Goal: Navigation & Orientation: Find specific page/section

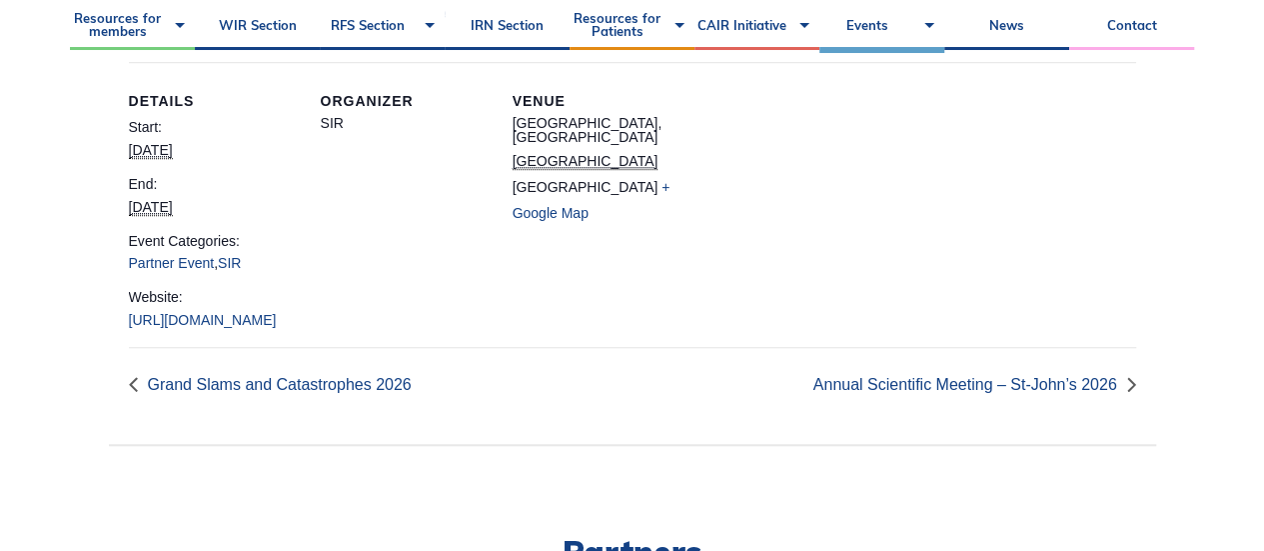
scroll to position [685, 0]
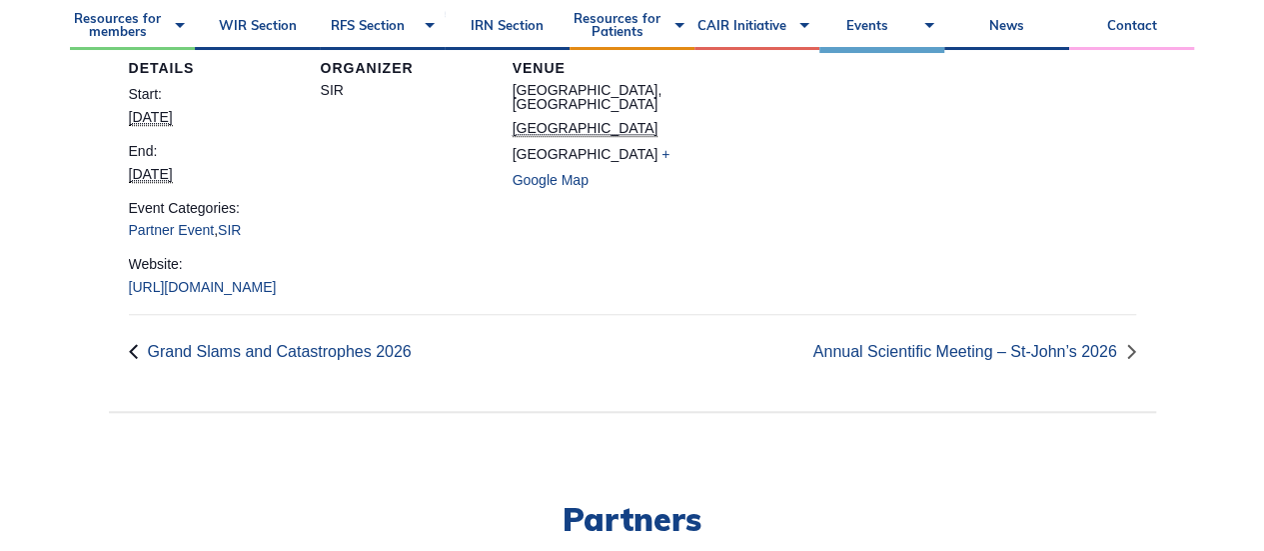
click at [234, 360] on link "« Grand Slams and Catastrophes 2026" at bounding box center [276, 351] width 294 height 17
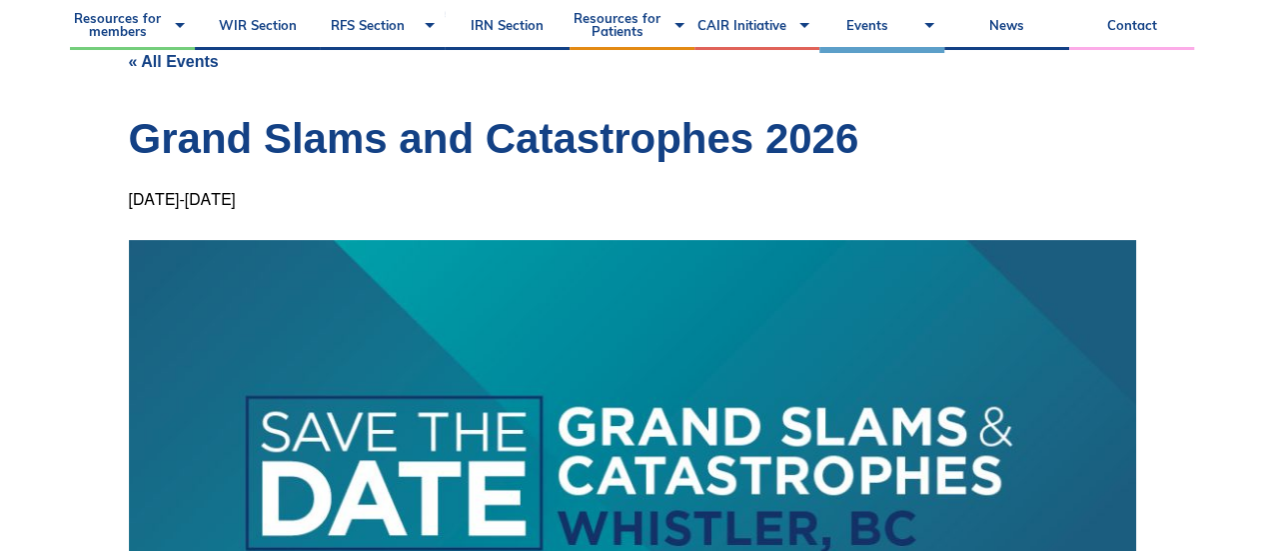
scroll to position [193, 0]
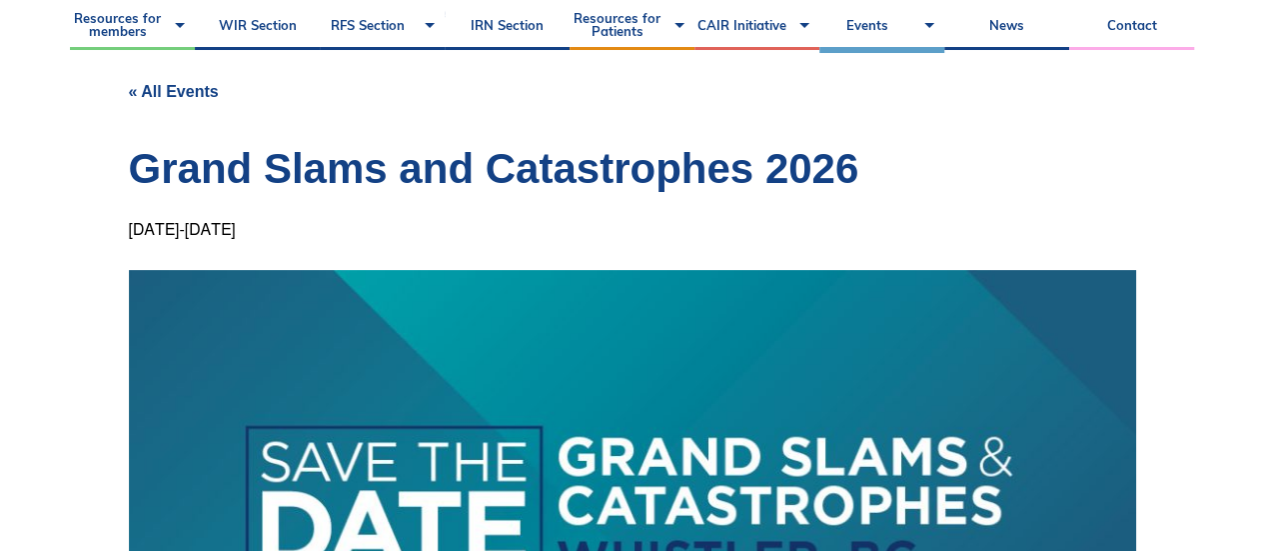
click at [164, 89] on link "« All Events" at bounding box center [174, 91] width 90 height 17
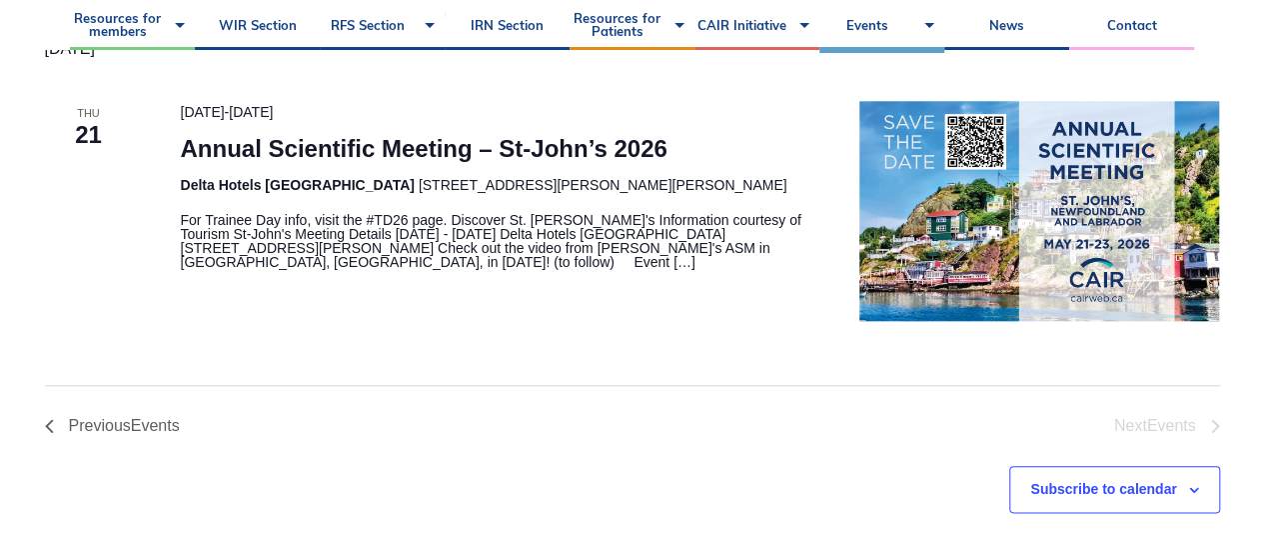
scroll to position [907, 0]
